Goal: Task Accomplishment & Management: Complete application form

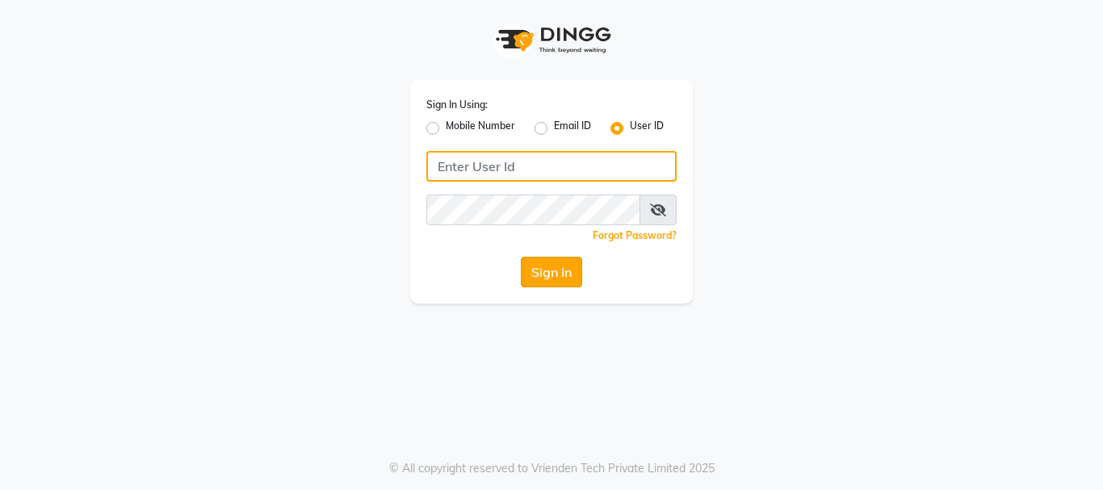
type input "Hairhood"
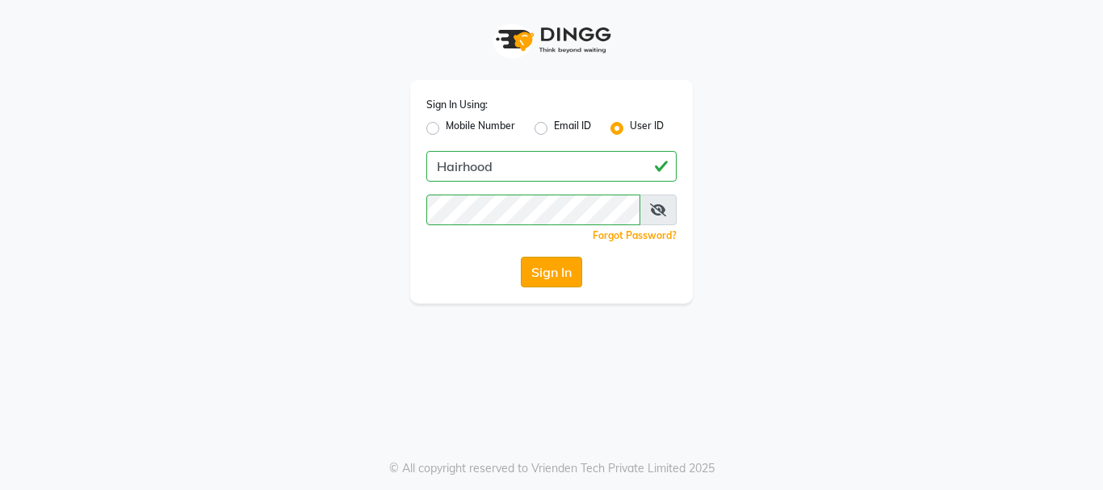
click at [569, 273] on button "Sign In" at bounding box center [551, 272] width 61 height 31
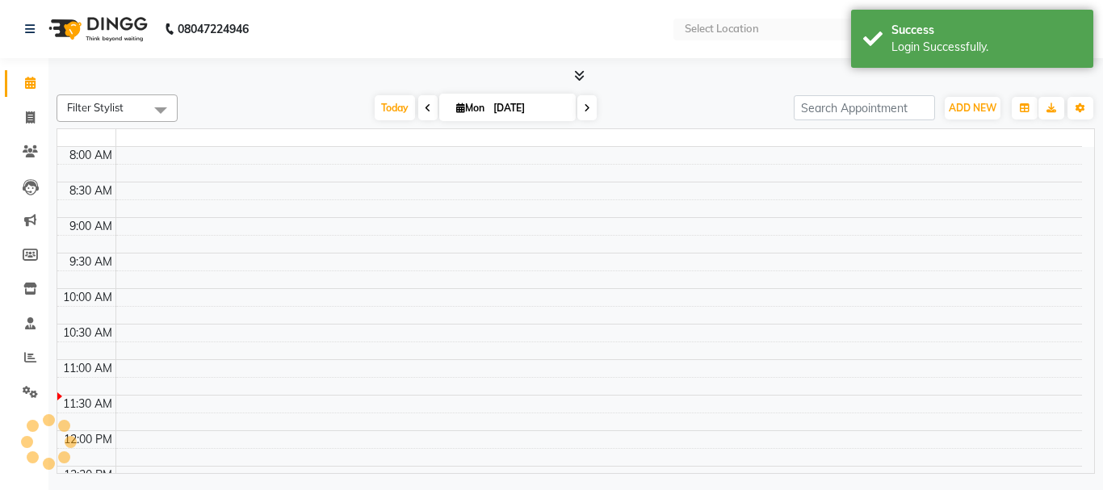
select select "en"
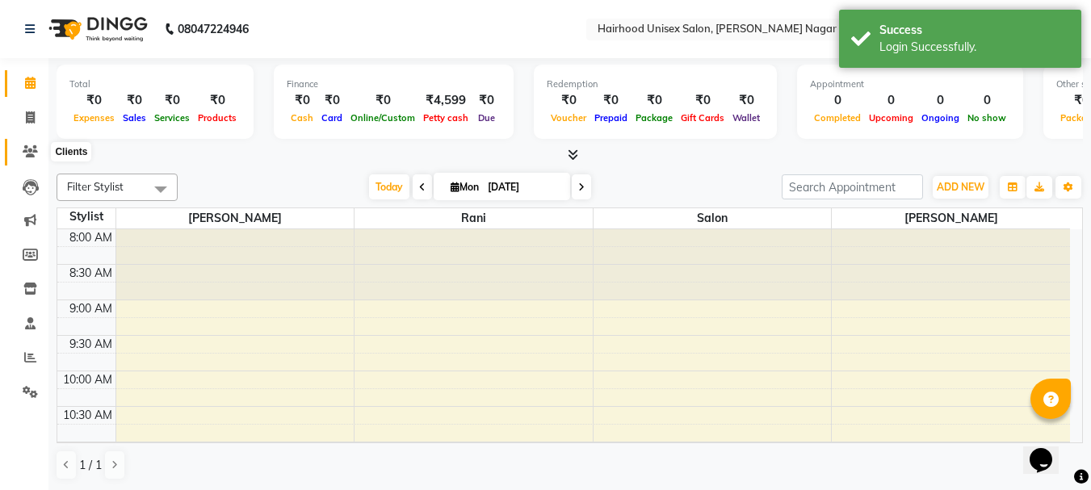
click at [32, 148] on icon at bounding box center [30, 151] width 15 height 12
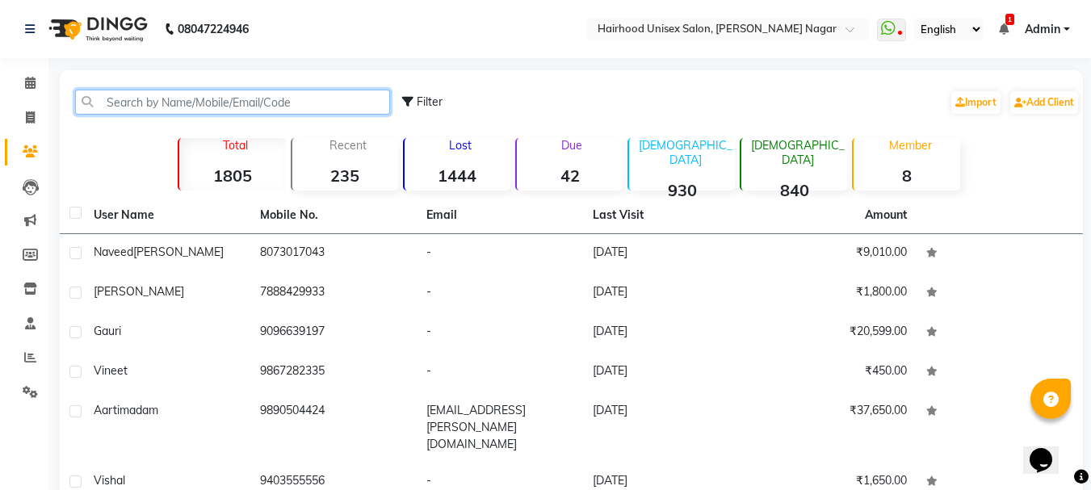
click at [302, 107] on input "text" at bounding box center [232, 102] width 315 height 25
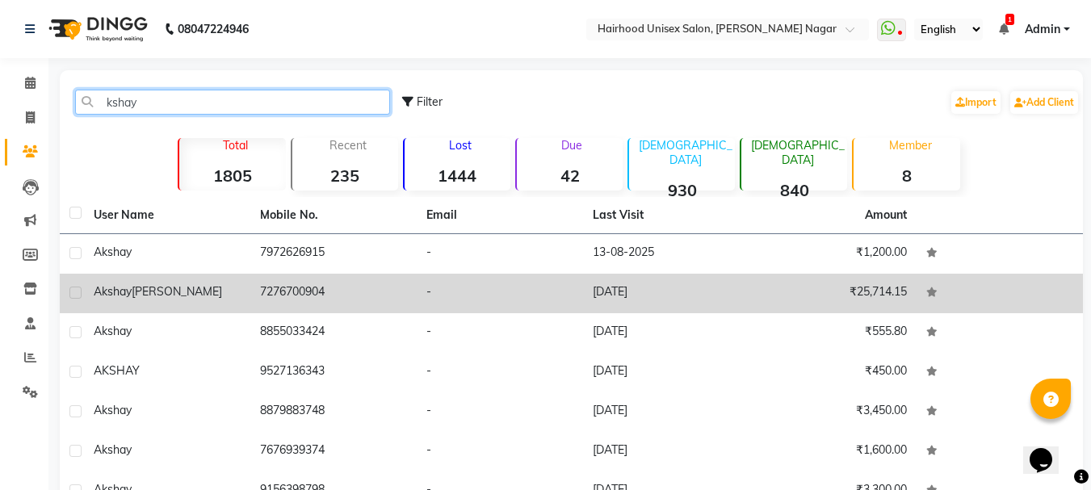
type input "kshay"
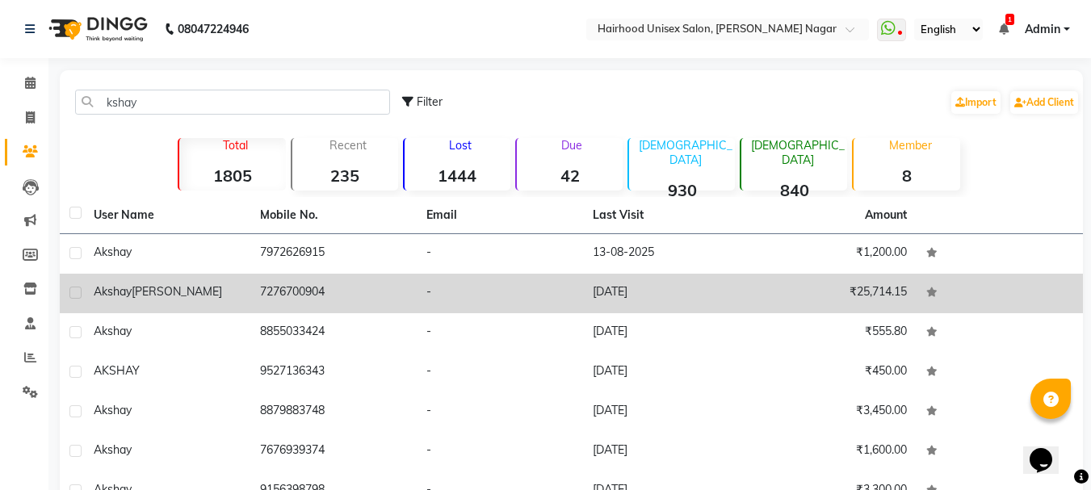
click at [292, 303] on td "7276700904" at bounding box center [333, 294] width 166 height 40
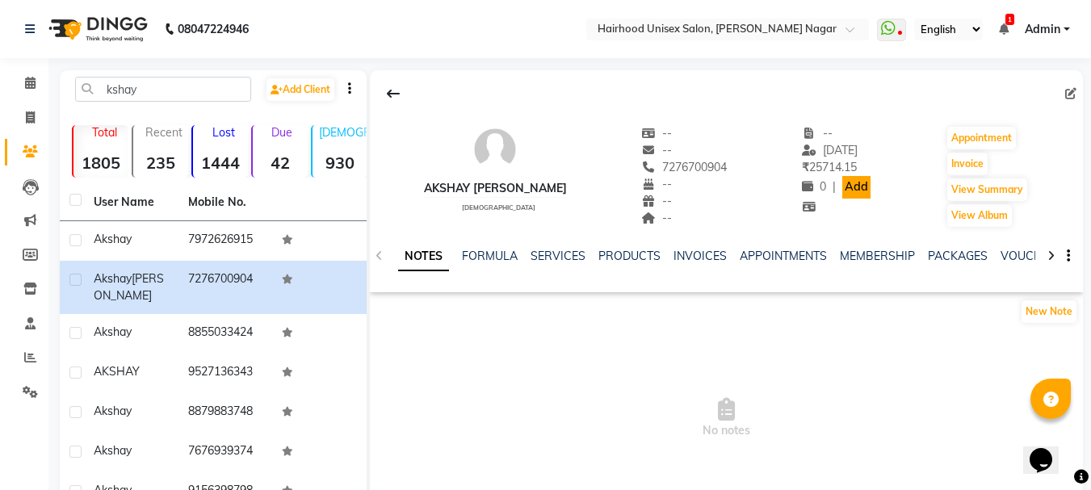
click at [842, 187] on link "Add" at bounding box center [856, 187] width 28 height 23
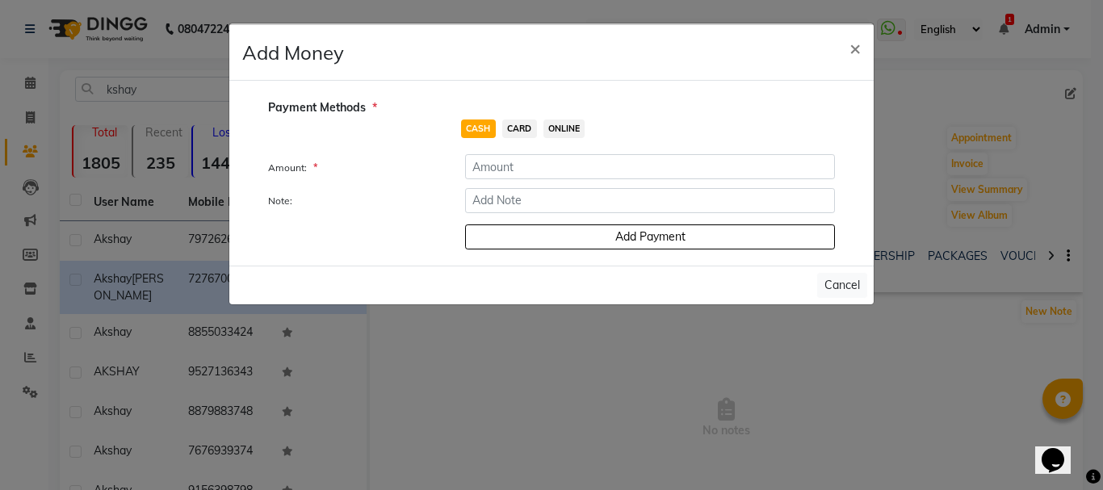
click at [561, 131] on span "ONLINE" at bounding box center [565, 129] width 42 height 19
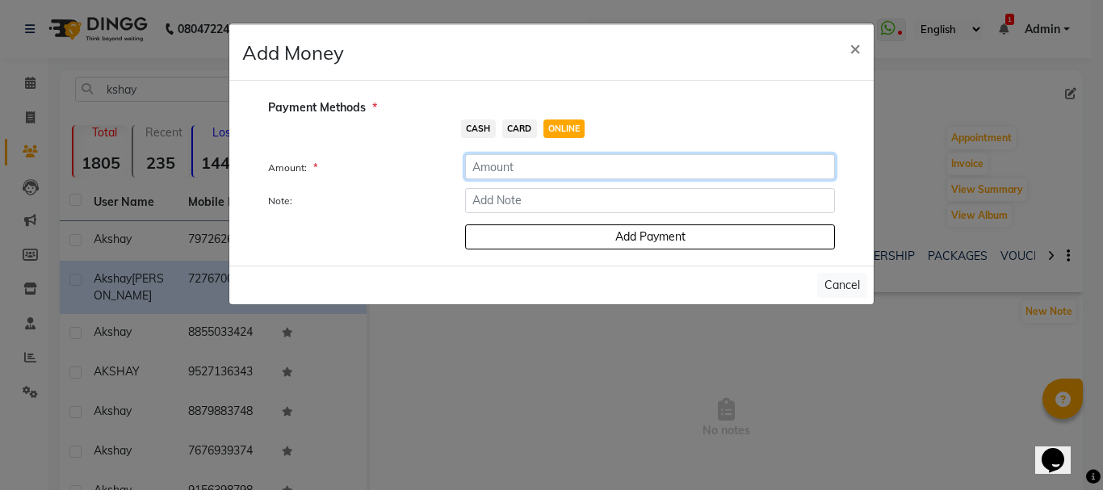
click at [542, 168] on input "number" at bounding box center [650, 166] width 370 height 25
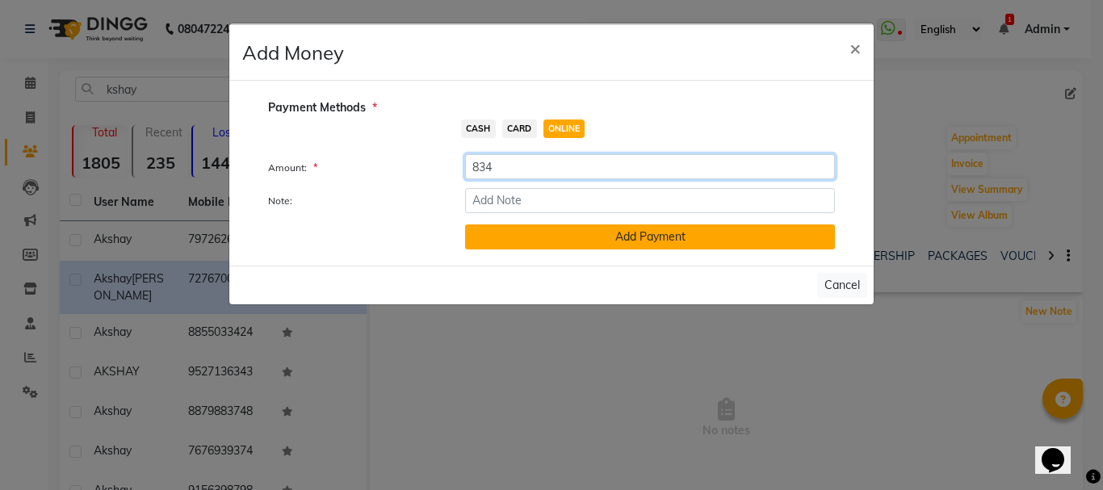
type input "834"
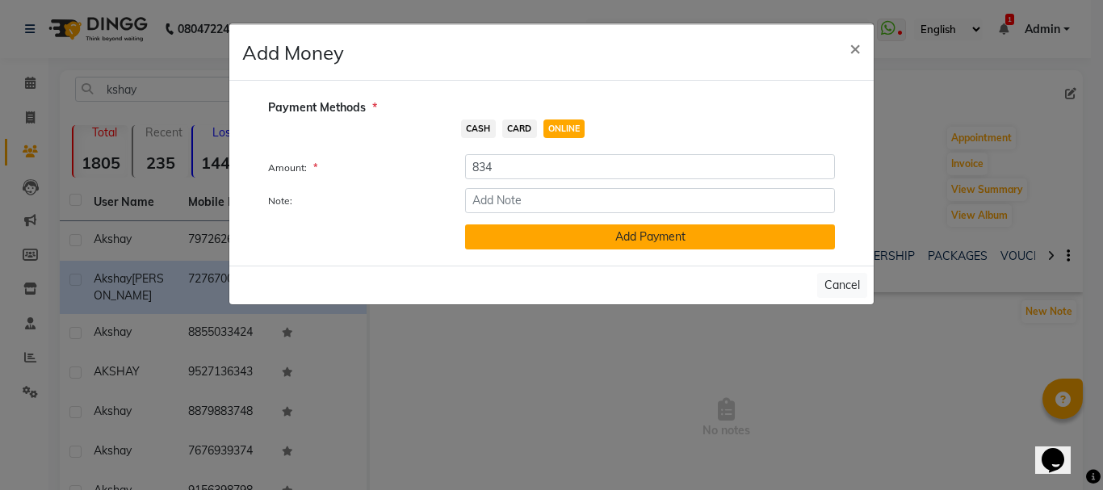
click at [549, 237] on button "Add Payment" at bounding box center [650, 237] width 370 height 25
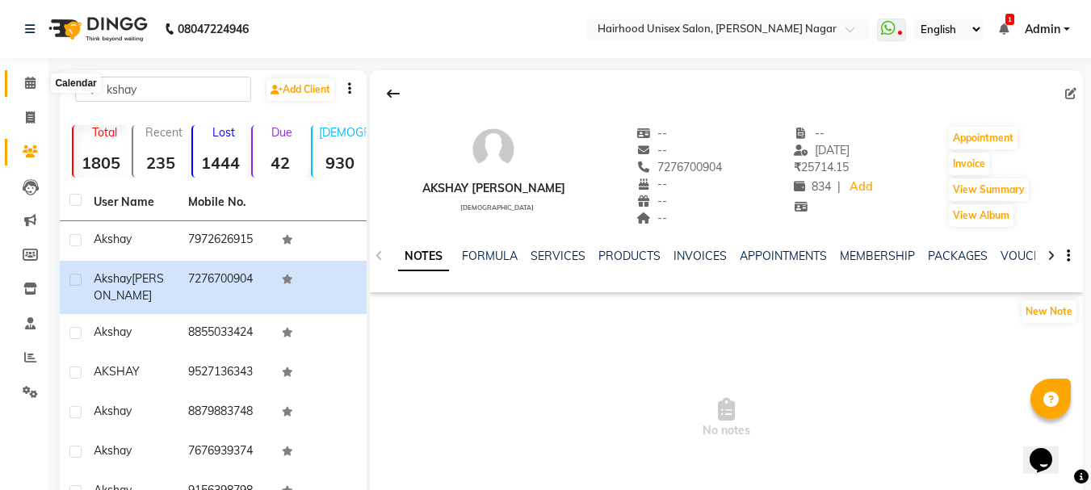
click at [27, 84] on icon at bounding box center [30, 83] width 10 height 12
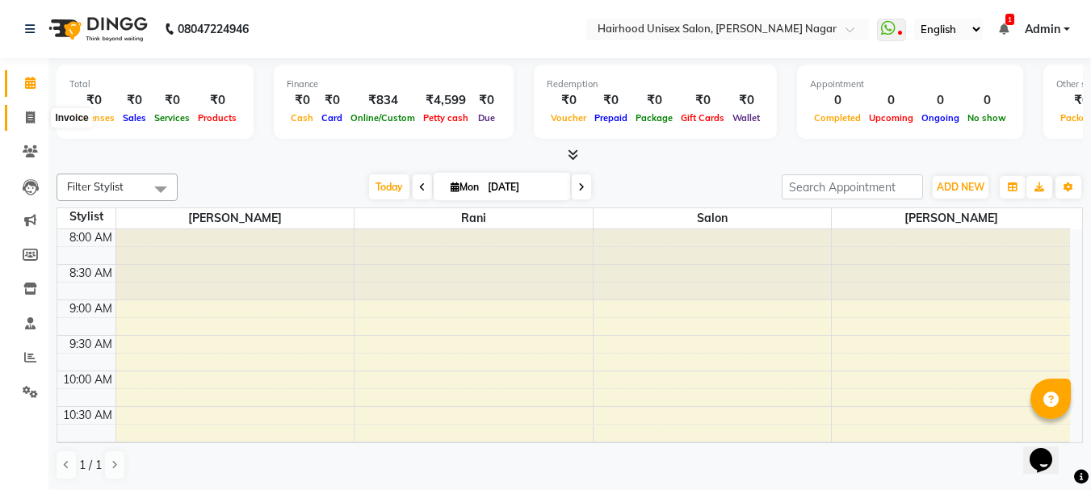
click at [33, 123] on icon at bounding box center [30, 117] width 9 height 12
select select "754"
select select "service"
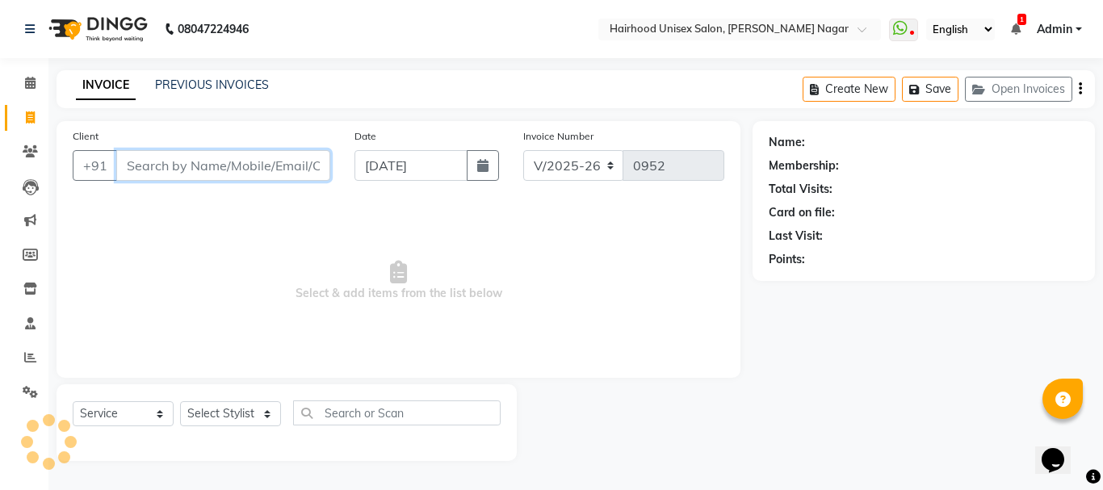
click at [258, 174] on input "Client" at bounding box center [223, 165] width 214 height 31
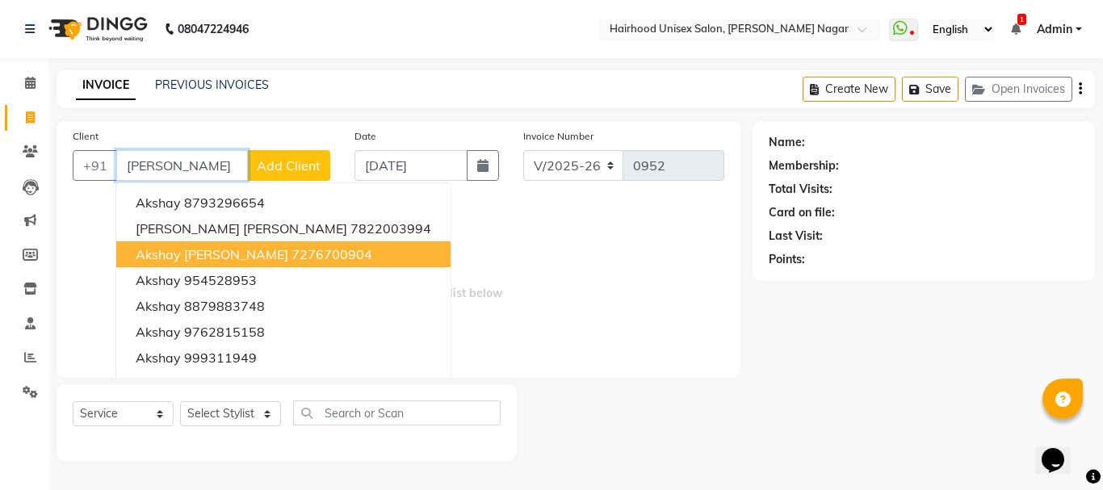
click at [194, 259] on span "Akshay [PERSON_NAME]" at bounding box center [212, 254] width 153 height 16
type input "7276700904"
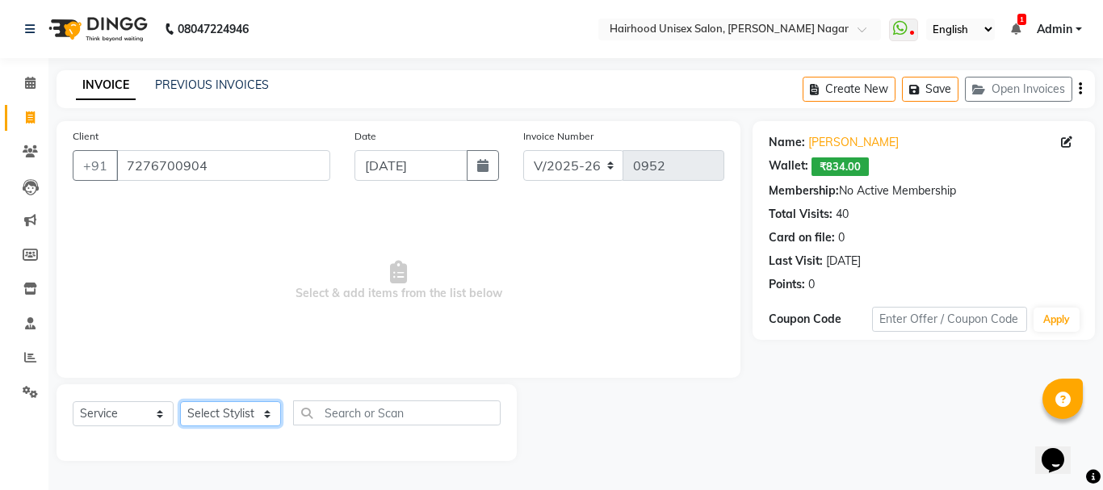
click at [229, 411] on select "Select Stylist [PERSON_NAME] Rani Salon [PERSON_NAME]" at bounding box center [230, 413] width 101 height 25
select select "12325"
click at [180, 401] on select "Select Stylist [PERSON_NAME] Rani Salon [PERSON_NAME]" at bounding box center [230, 413] width 101 height 25
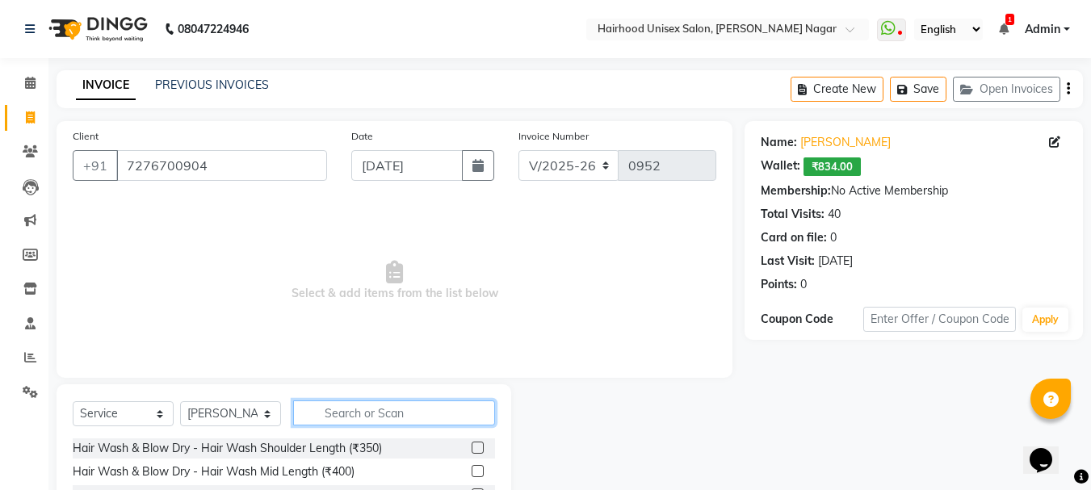
click at [352, 409] on input "text" at bounding box center [394, 413] width 202 height 25
click at [404, 419] on input "text" at bounding box center [394, 413] width 202 height 25
type input "bea"
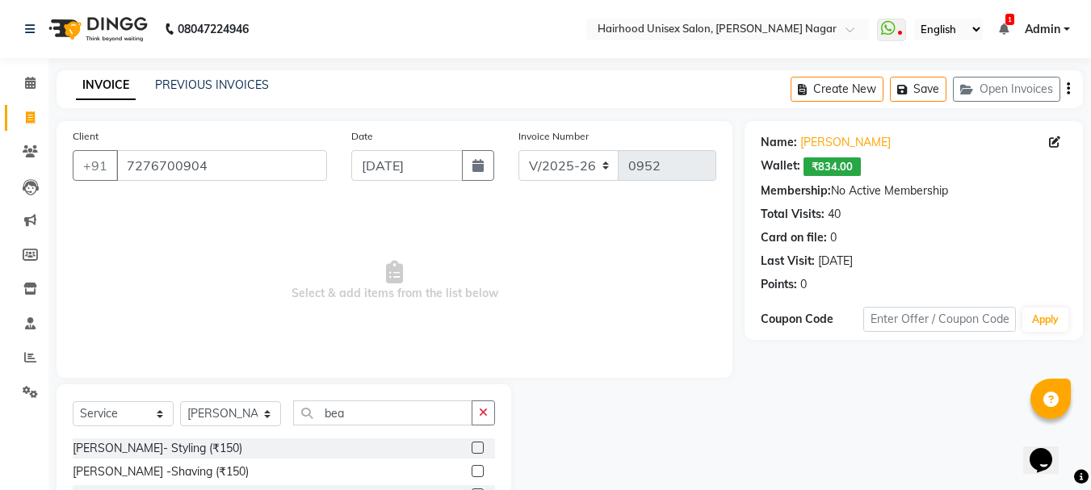
click at [478, 450] on label at bounding box center [478, 448] width 12 height 12
click at [478, 450] on input "checkbox" at bounding box center [477, 448] width 10 height 10
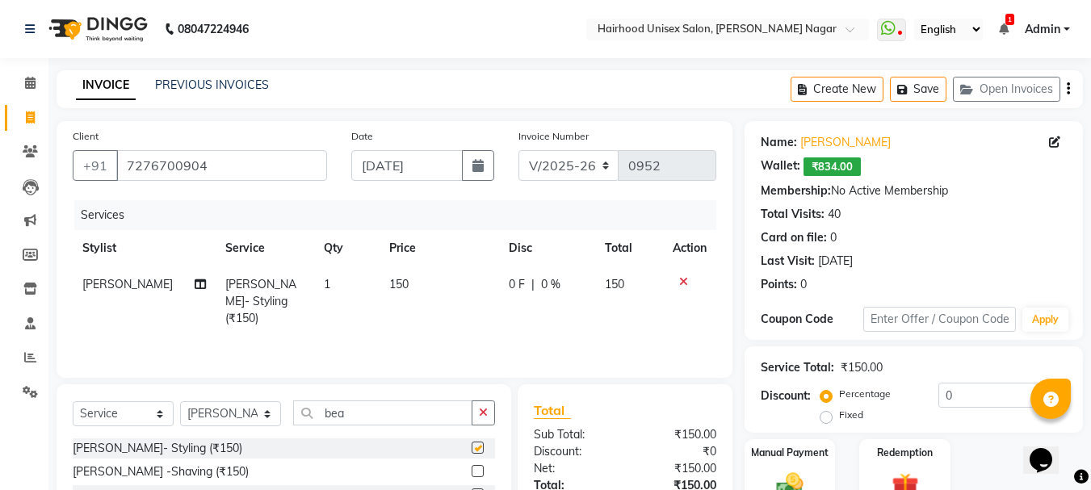
checkbox input "false"
click at [834, 418] on div "Fixed" at bounding box center [844, 414] width 40 height 19
click at [839, 418] on label "Fixed" at bounding box center [851, 415] width 24 height 15
click at [833, 418] on input "Fixed" at bounding box center [829, 414] width 11 height 11
radio input "true"
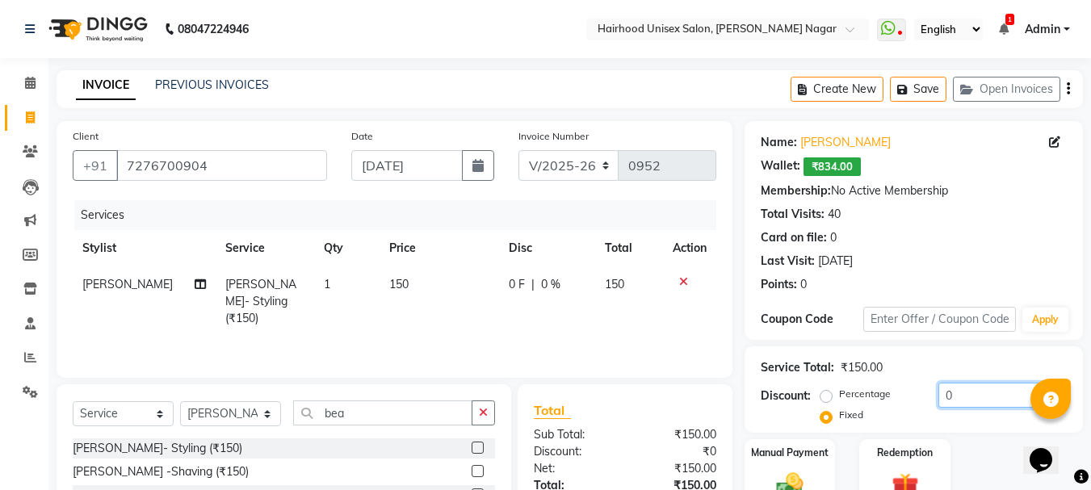
click at [1001, 402] on input "0" at bounding box center [1003, 395] width 128 height 25
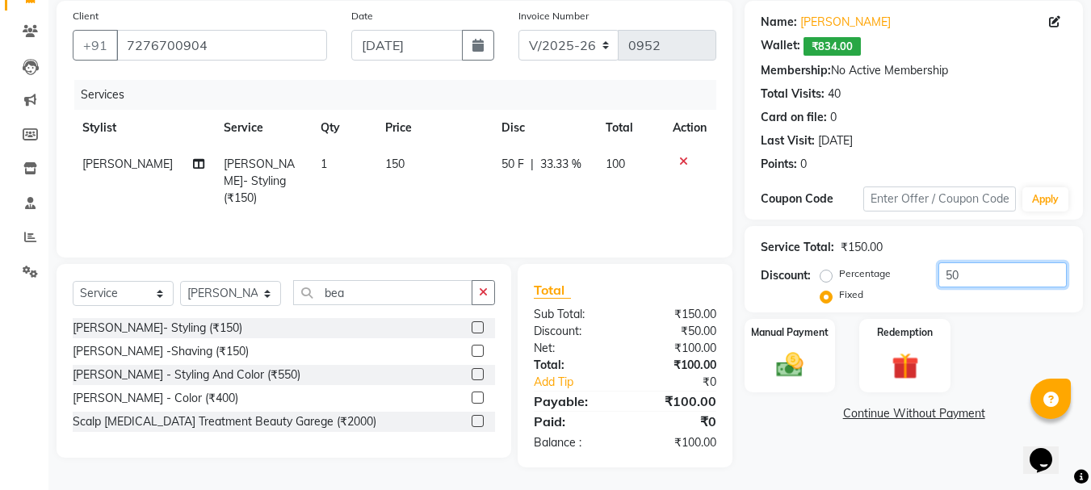
scroll to position [122, 0]
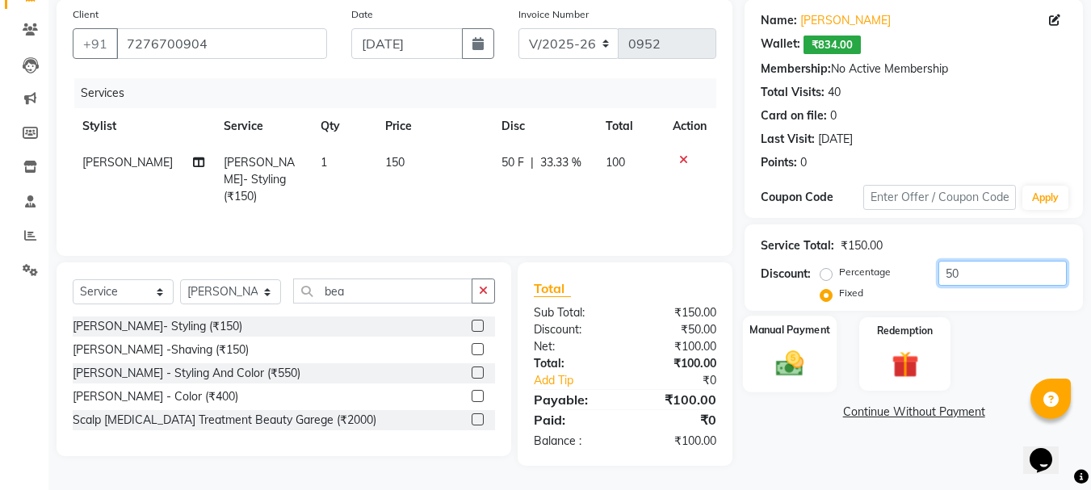
type input "50"
click at [800, 372] on img at bounding box center [789, 363] width 45 height 32
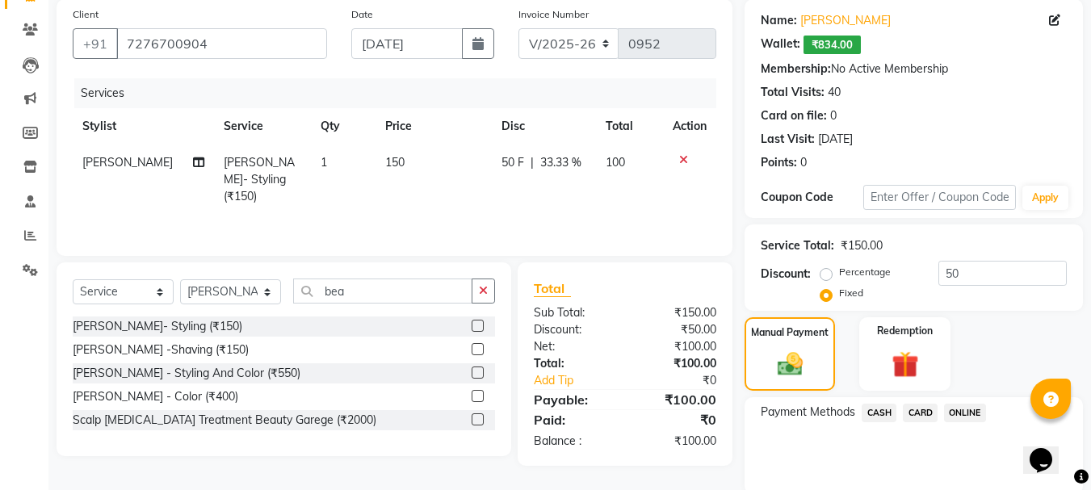
click at [952, 411] on span "ONLINE" at bounding box center [965, 413] width 42 height 19
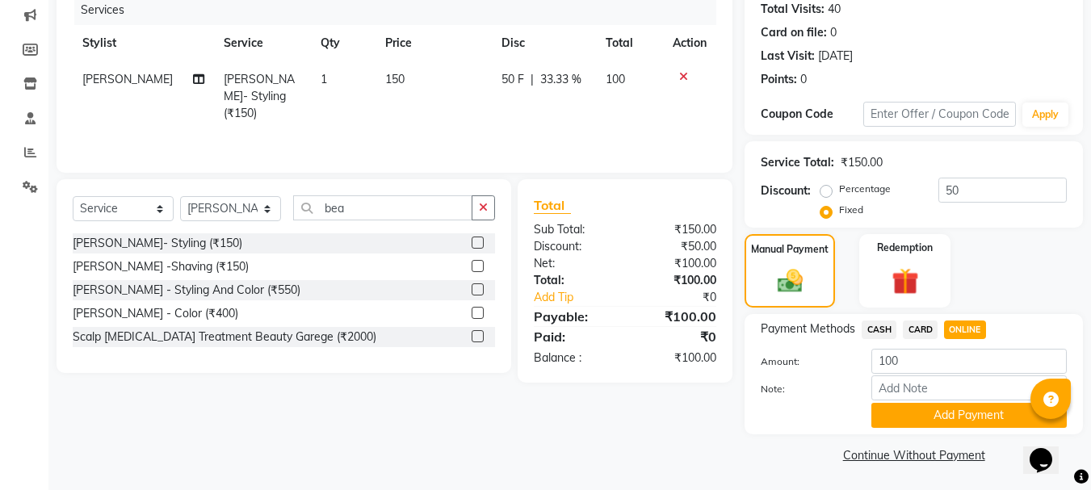
scroll to position [207, 0]
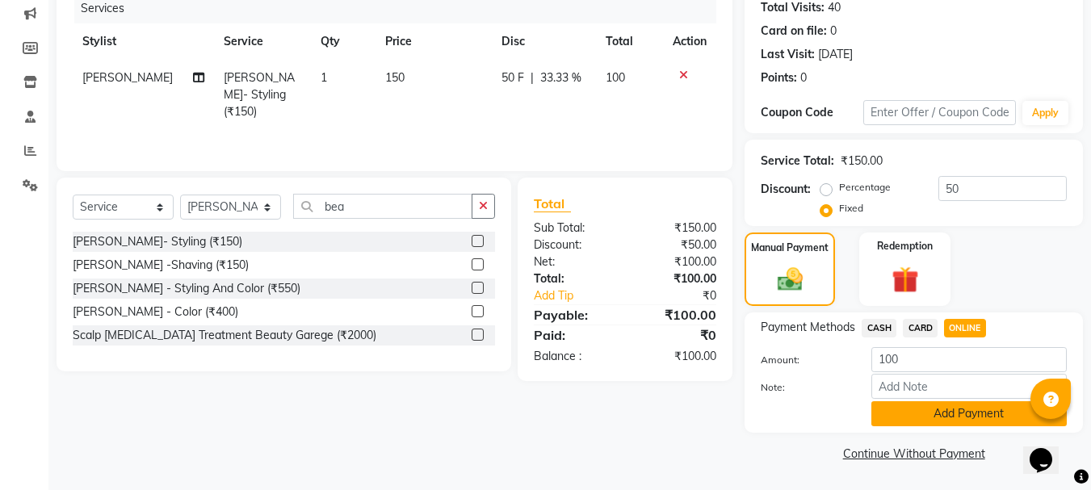
click at [915, 420] on button "Add Payment" at bounding box center [968, 413] width 195 height 25
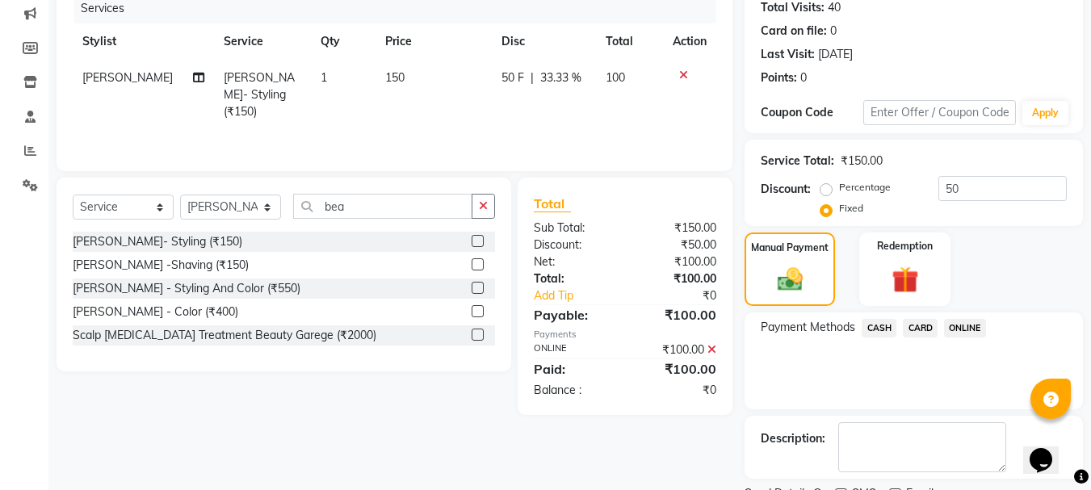
scroll to position [275, 0]
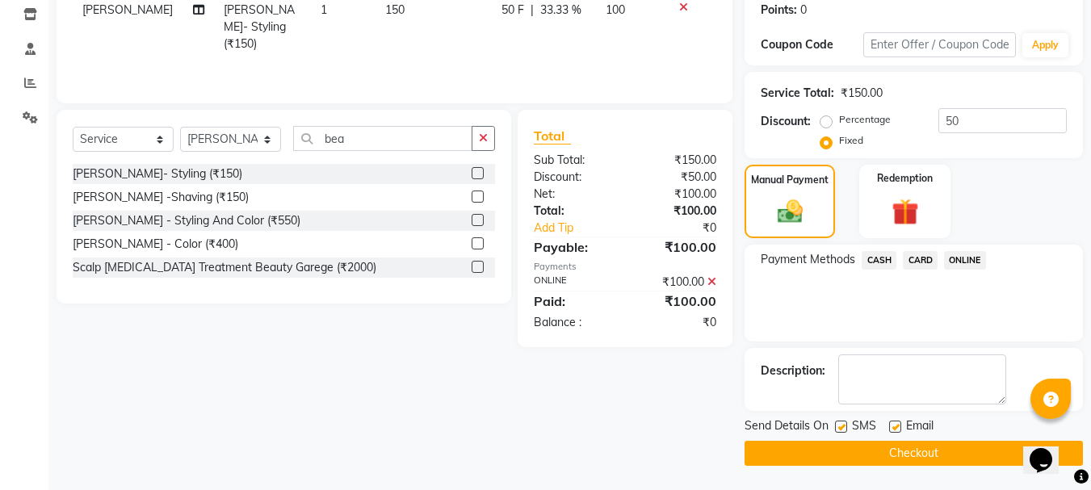
click at [915, 463] on button "Checkout" at bounding box center [914, 453] width 338 height 25
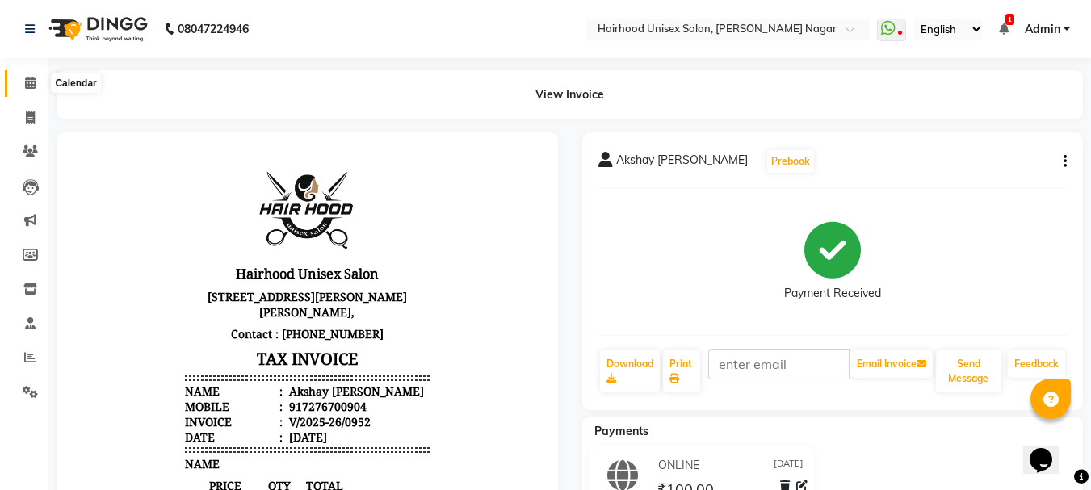
click at [27, 88] on icon at bounding box center [30, 83] width 10 height 12
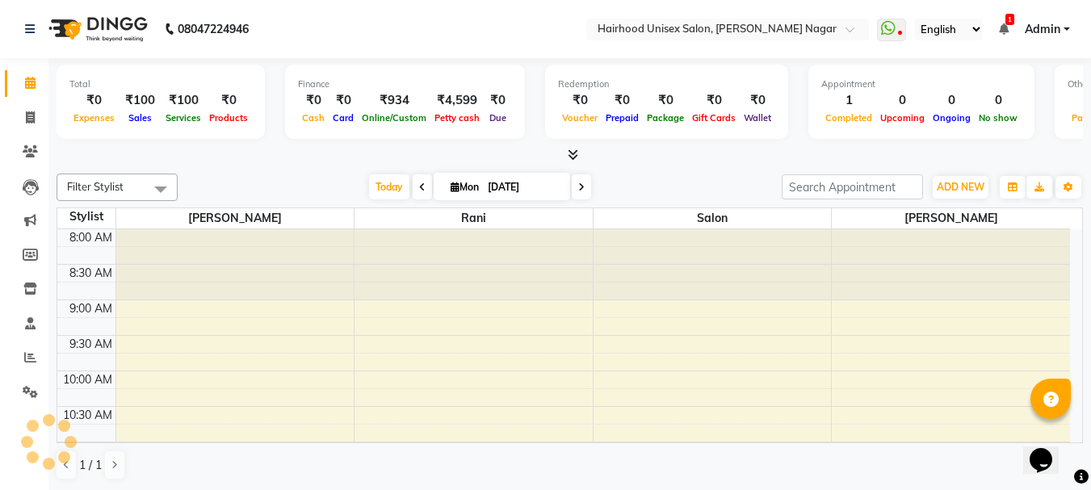
click at [475, 33] on nav "08047224946 Select Location × Hairhood Unisex Salon, [PERSON_NAME][GEOGRAPHIC_D…" at bounding box center [545, 29] width 1091 height 58
